Goal: Task Accomplishment & Management: Manage account settings

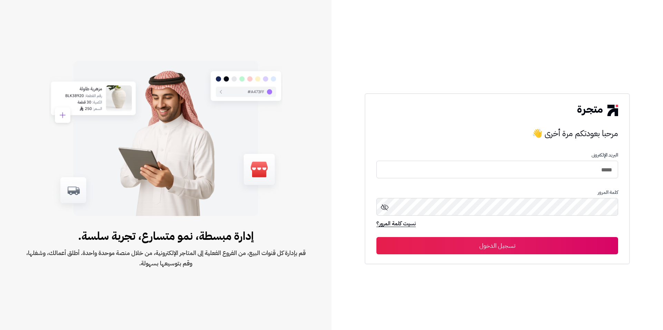
click at [483, 246] on button "تسجيل الدخول" at bounding box center [497, 245] width 242 height 17
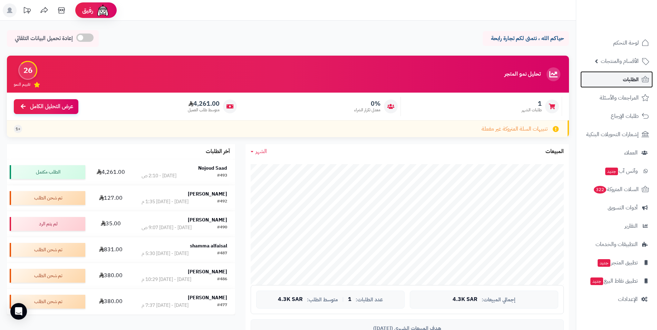
click at [631, 75] on span "الطلبات" at bounding box center [631, 80] width 16 height 10
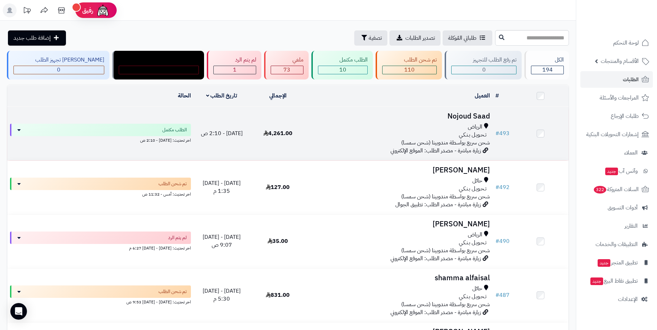
click at [333, 129] on div "الرياض" at bounding box center [399, 127] width 181 height 8
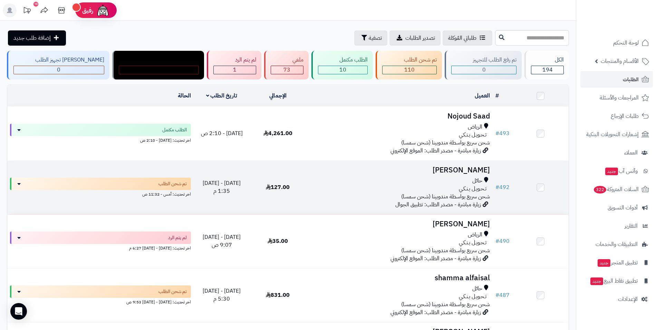
click at [351, 179] on div "حائل" at bounding box center [399, 181] width 181 height 8
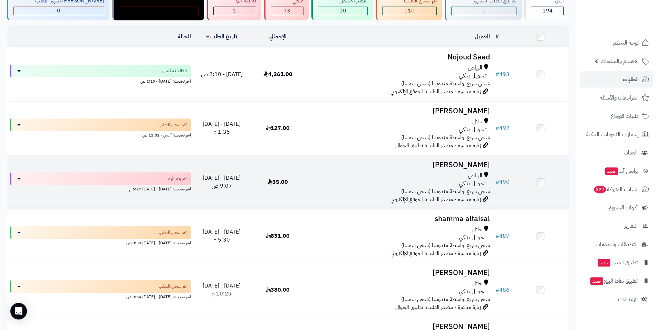
scroll to position [70, 0]
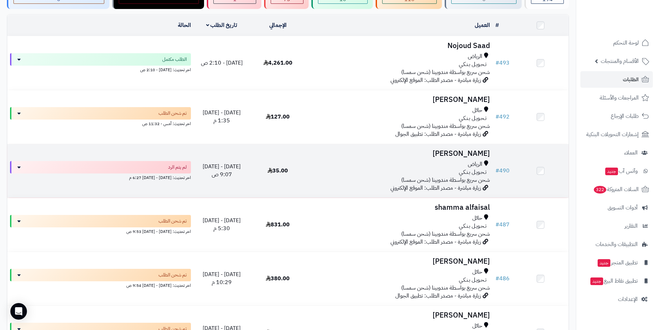
click at [348, 155] on h3 "[PERSON_NAME]" at bounding box center [399, 153] width 181 height 8
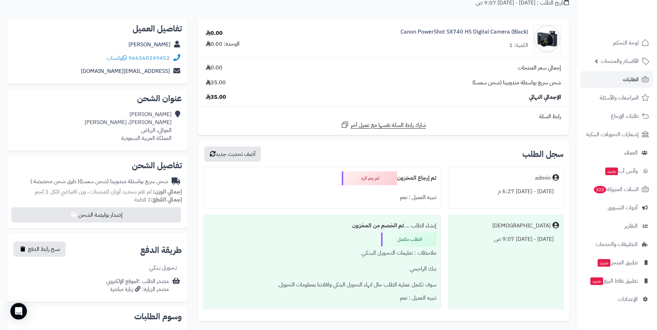
scroll to position [57, 0]
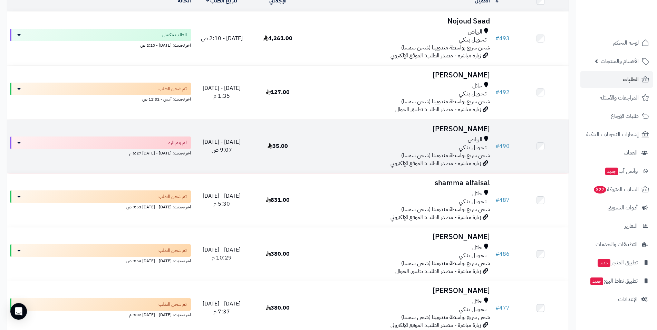
scroll to position [106, 0]
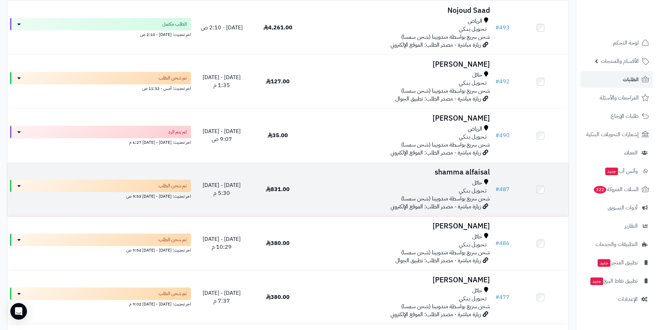
click at [314, 186] on div "حائل" at bounding box center [399, 183] width 181 height 8
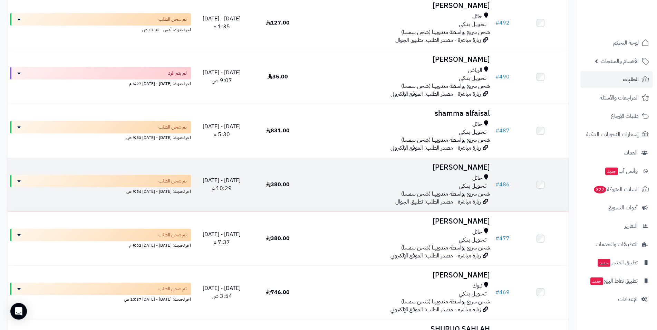
scroll to position [176, 0]
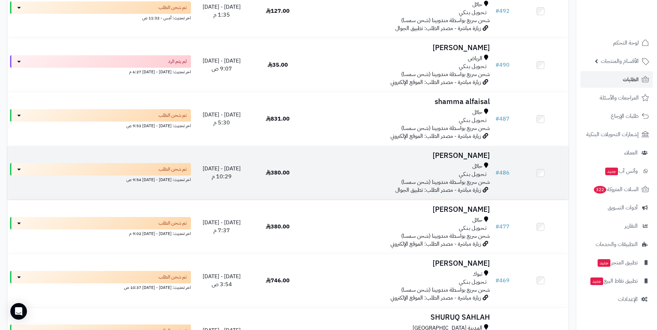
click at [327, 171] on div "تـحـويـل بـنـكـي" at bounding box center [399, 174] width 181 height 8
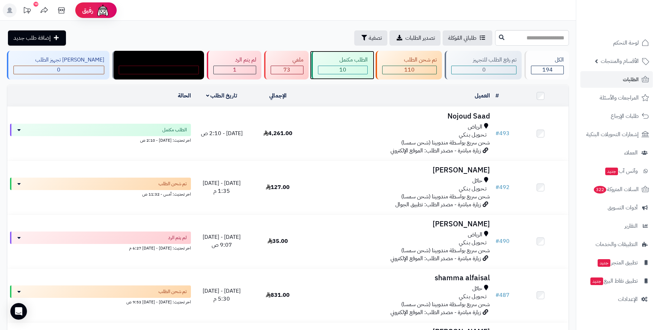
click at [331, 59] on div "الطلب مكتمل" at bounding box center [343, 60] width 50 height 8
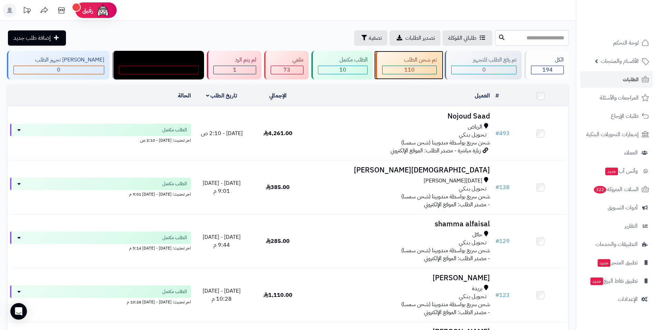
click at [392, 68] on div "110" at bounding box center [409, 70] width 54 height 8
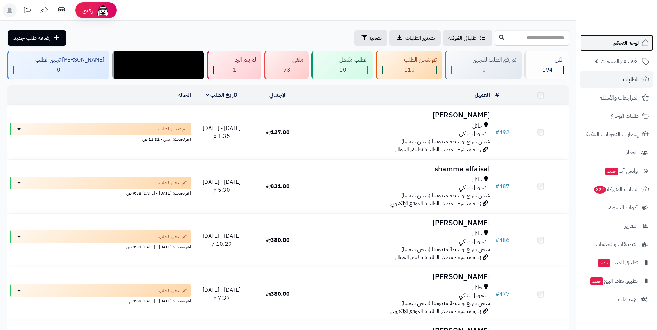
click at [629, 45] on span "لوحة التحكم" at bounding box center [625, 43] width 25 height 10
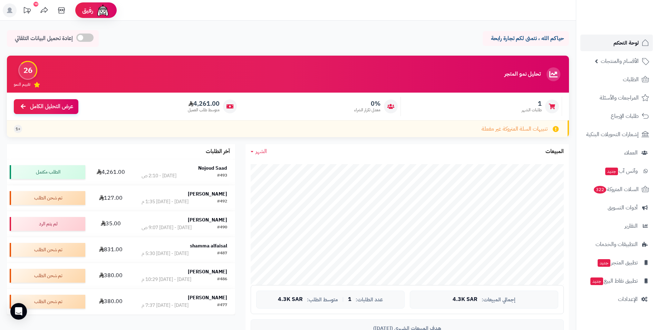
click at [631, 45] on span "لوحة التحكم" at bounding box center [625, 43] width 25 height 10
click at [50, 104] on span "عرض التحليل الكامل" at bounding box center [51, 106] width 43 height 8
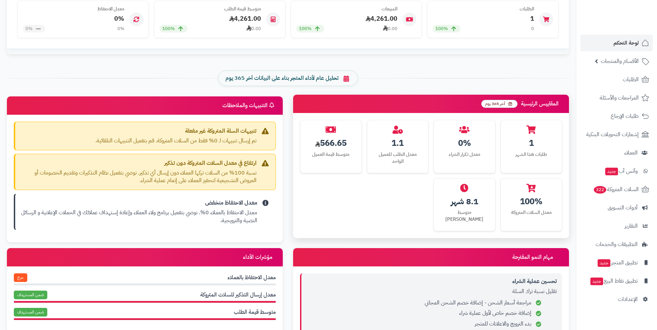
scroll to position [246, 0]
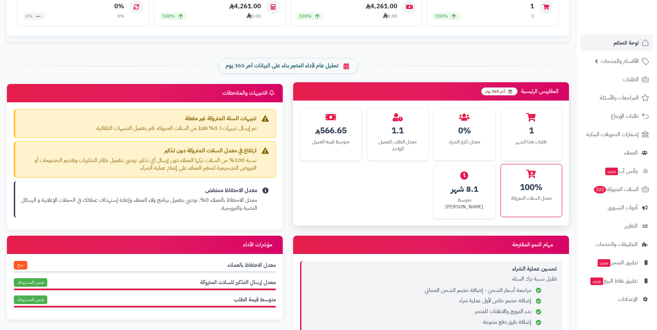
click at [533, 186] on div "100%" at bounding box center [531, 187] width 51 height 12
click at [532, 173] on icon at bounding box center [530, 173] width 9 height 8
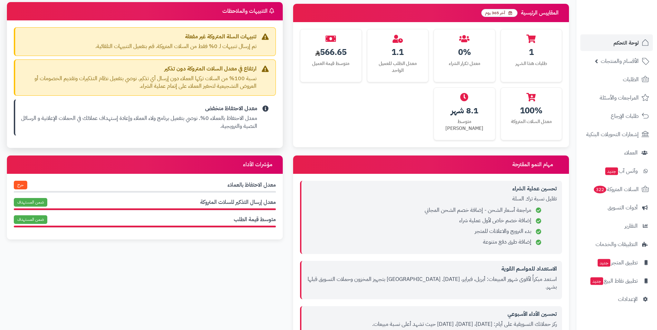
scroll to position [352, 0]
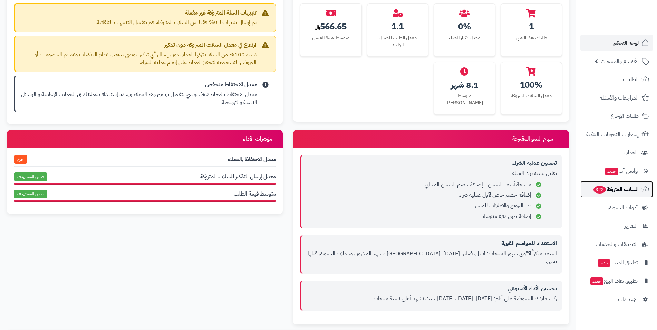
click at [628, 184] on span "السلات المتروكة 322" at bounding box center [616, 189] width 46 height 10
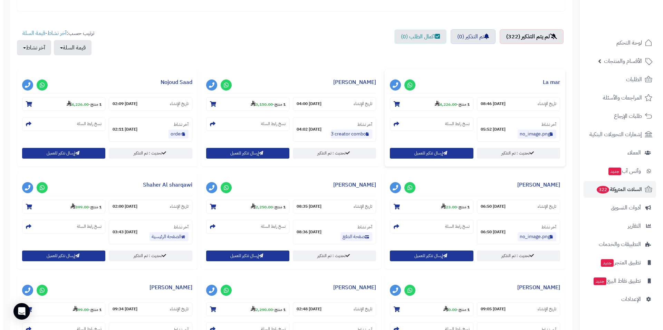
scroll to position [246, 0]
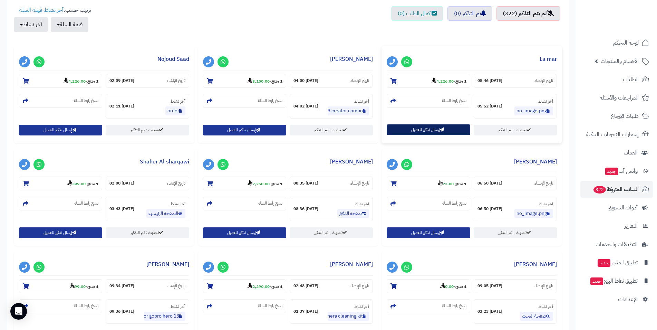
click at [423, 131] on button "إرسال تذكير للعميل" at bounding box center [428, 129] width 83 height 11
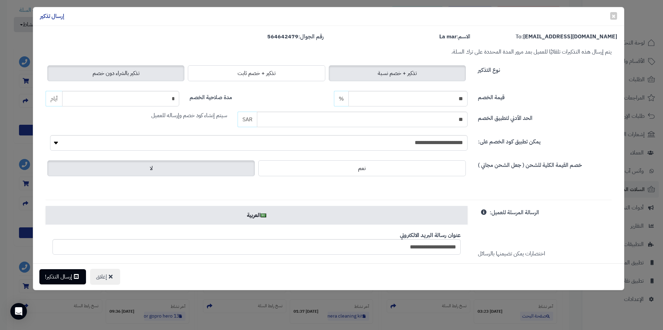
click at [132, 77] on span "تذكير بالشراء دون خصم" at bounding box center [115, 73] width 47 height 8
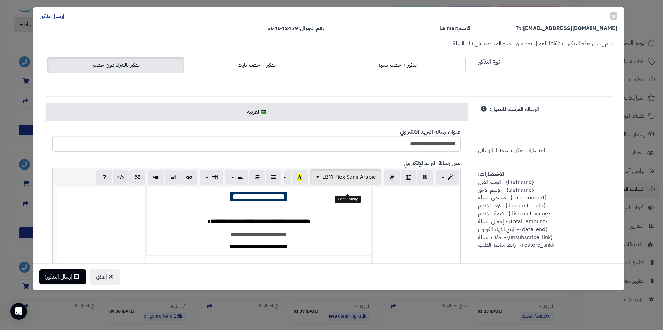
scroll to position [0, 0]
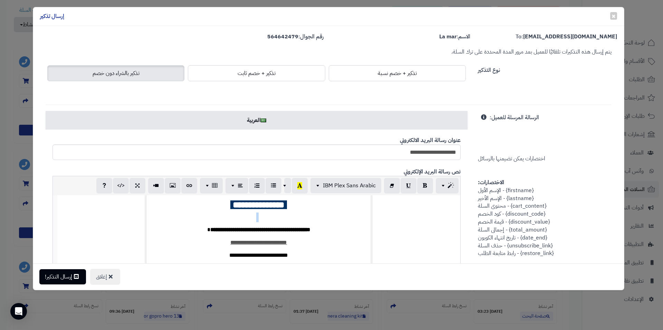
drag, startPoint x: 305, startPoint y: 212, endPoint x: 381, endPoint y: 227, distance: 77.4
click at [229, 208] on td "**********" at bounding box center [259, 181] width 224 height 165
click at [421, 227] on td "**********" at bounding box center [259, 199] width 396 height 205
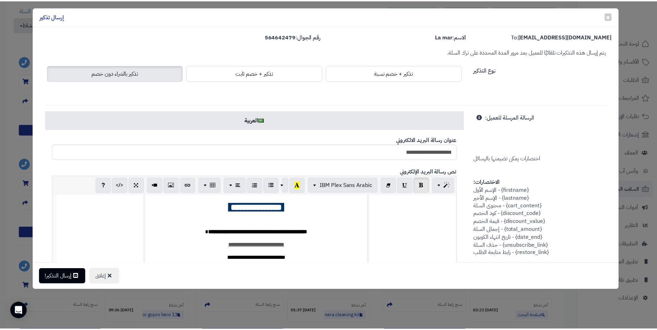
scroll to position [102, 0]
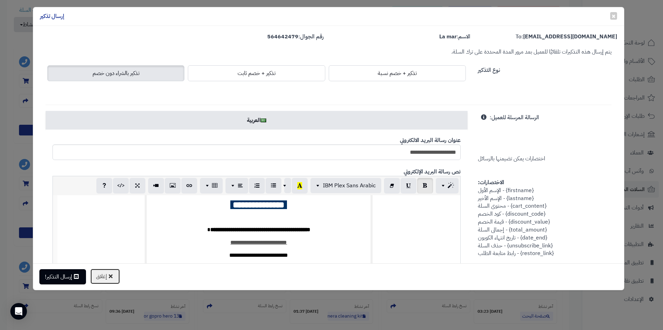
click at [110, 277] on button "إغلاق" at bounding box center [105, 276] width 30 height 16
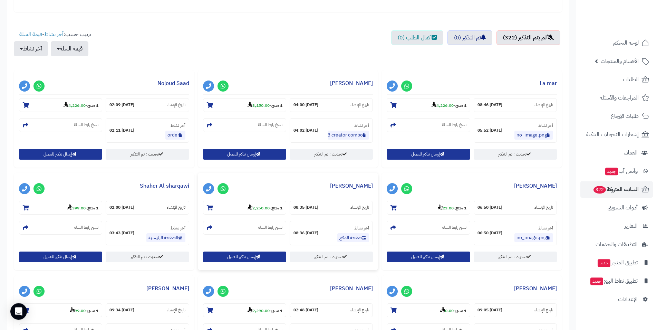
scroll to position [211, 0]
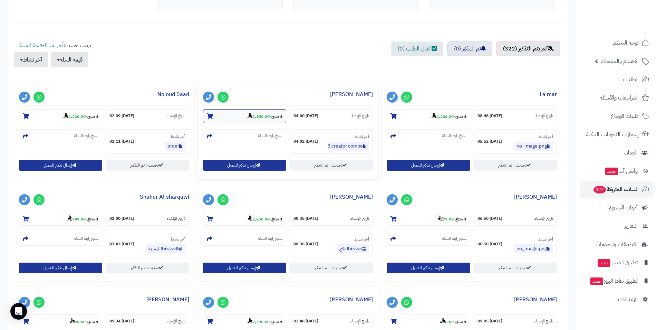
click at [271, 114] on small "1 منتج - 3,150.00" at bounding box center [264, 116] width 35 height 7
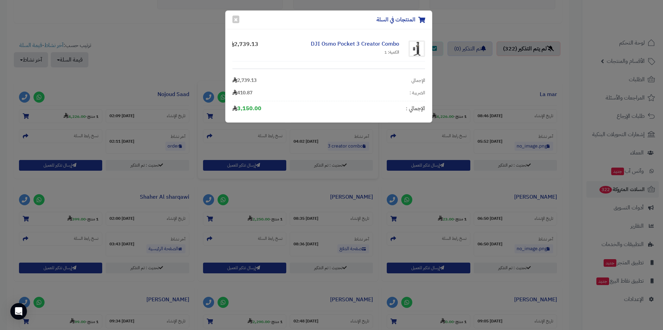
click at [328, 139] on div "المنتجات في السلة × DJI Osmo Pocket 3 Creator Combo الكمية: 1 2,739.13 الإجمالي…" at bounding box center [331, 165] width 663 height 330
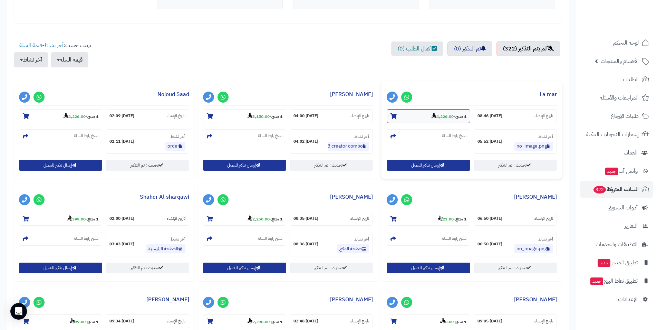
click at [439, 117] on strong "4,226.00" at bounding box center [442, 116] width 22 height 6
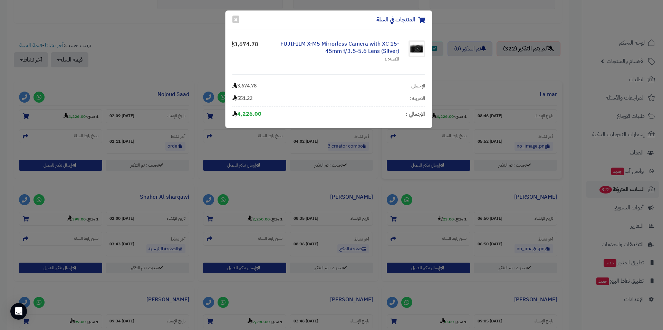
click at [508, 169] on div "المنتجات في السلة × FUJIFILM X-M5 Mirrorless Camera with XC 15-45mm f/3.5-5.6 L…" at bounding box center [331, 165] width 663 height 330
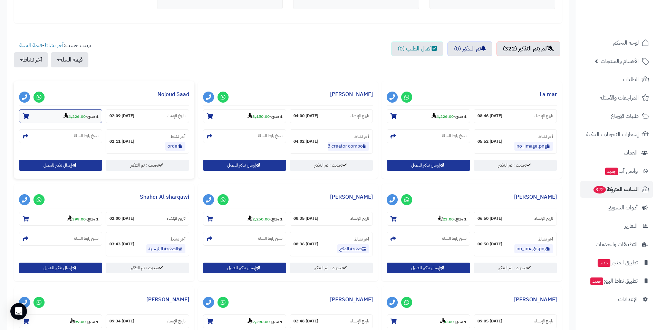
click at [81, 119] on strong "4,226.00" at bounding box center [75, 116] width 22 height 6
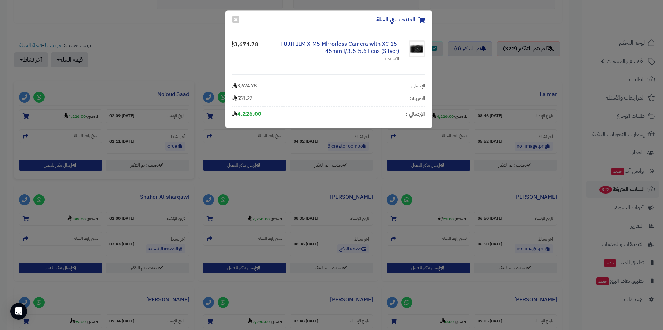
click at [106, 192] on div "المنتجات في السلة × FUJIFILM X-M5 Mirrorless Camera with XC 15-45mm f/3.5-5.6 L…" at bounding box center [331, 165] width 663 height 330
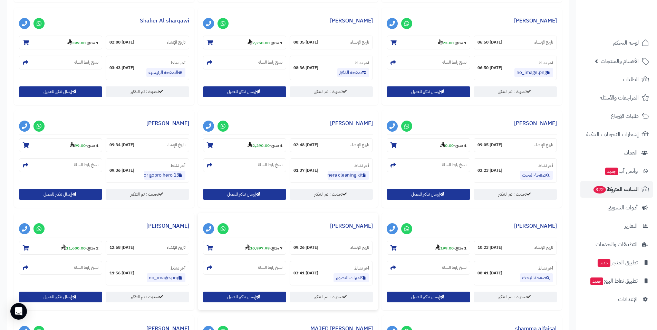
scroll to position [422, 0]
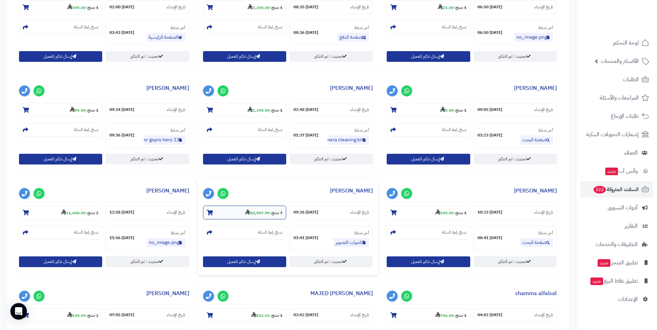
click at [255, 216] on strong "10,997.99" at bounding box center [257, 212] width 25 height 6
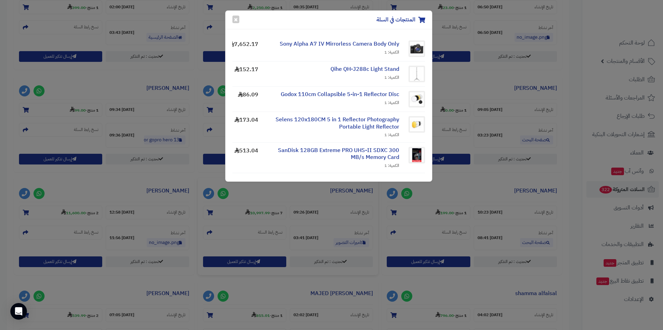
click at [331, 232] on div "المنتجات في السلة × Sony Alpha A7 IV Mirrorless Camera Body Only الكمية: 1 7,65…" at bounding box center [331, 165] width 663 height 330
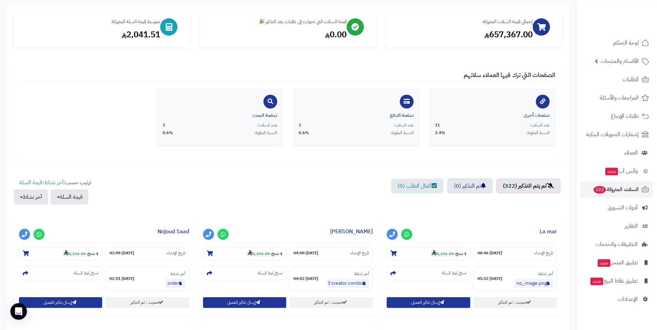
scroll to position [106, 0]
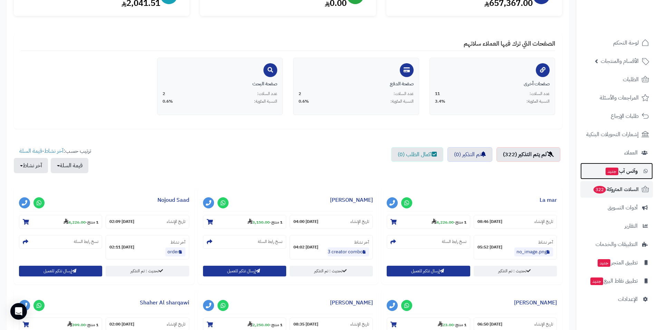
click at [631, 173] on span "وآتس آب جديد" at bounding box center [621, 171] width 33 height 10
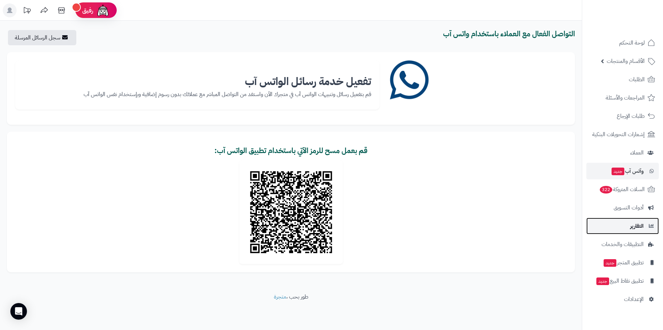
click at [634, 231] on link "التقارير" at bounding box center [622, 225] width 72 height 17
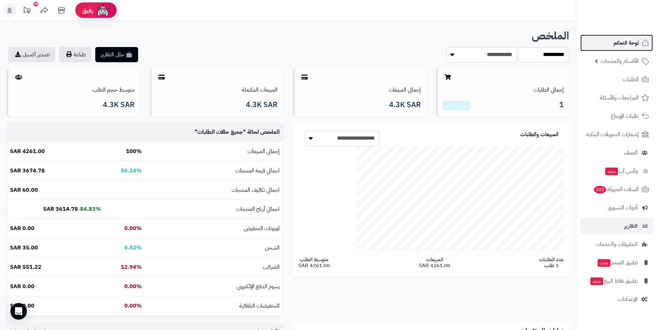
click at [624, 45] on span "لوحة التحكم" at bounding box center [625, 43] width 25 height 10
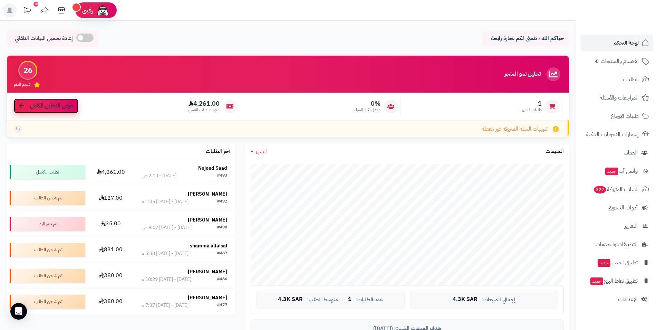
click at [46, 108] on span "عرض التحليل الكامل" at bounding box center [51, 106] width 43 height 8
